Goal: Go to known website: Access a specific website the user already knows

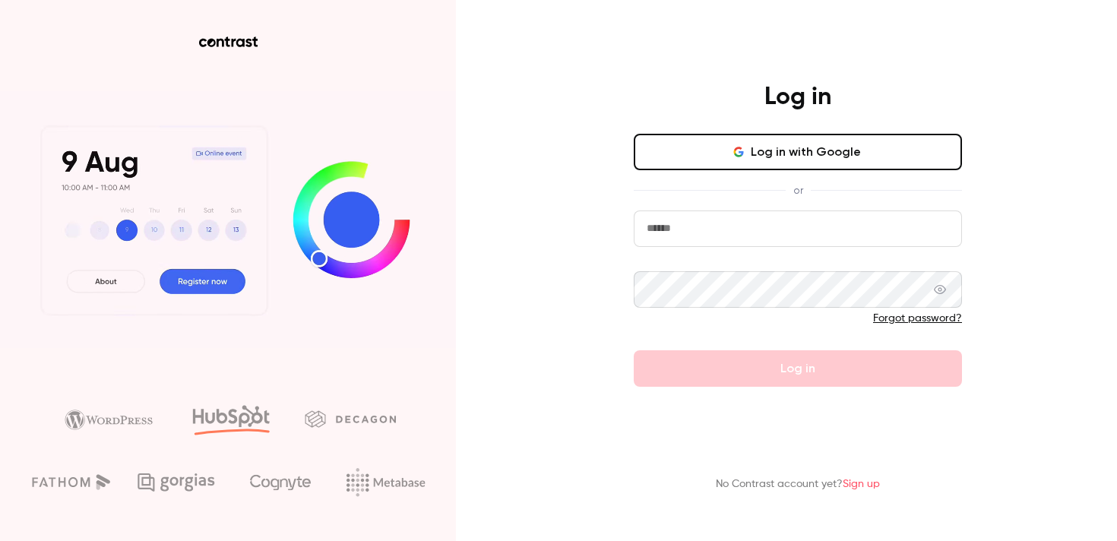
click at [696, 157] on button "Log in with Google" at bounding box center [798, 152] width 328 height 36
